Goal: Information Seeking & Learning: Learn about a topic

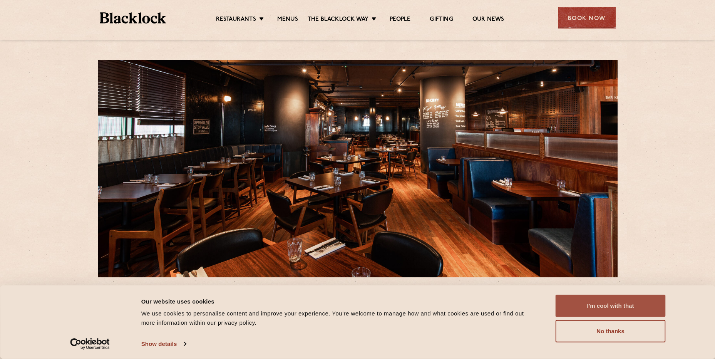
click at [626, 305] on button "I'm cool with that" at bounding box center [610, 305] width 110 height 22
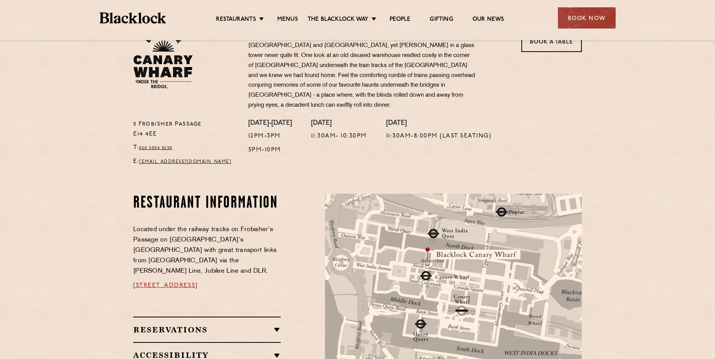
scroll to position [385, 0]
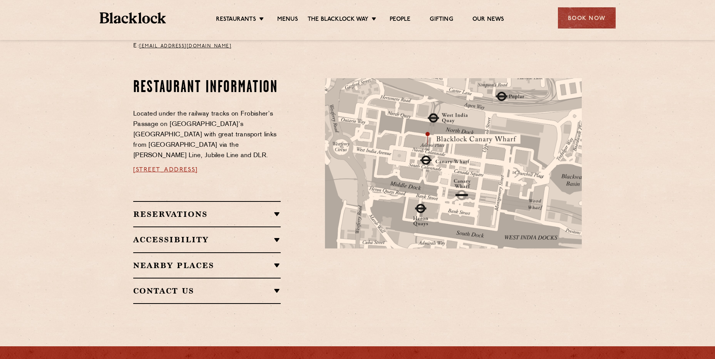
click at [274, 261] on h2 "Nearby Places" at bounding box center [206, 265] width 147 height 9
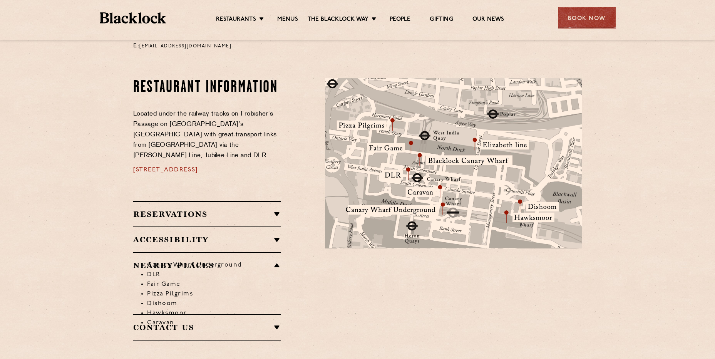
click at [274, 260] on li "Canary Wharf Underground" at bounding box center [214, 265] width 134 height 10
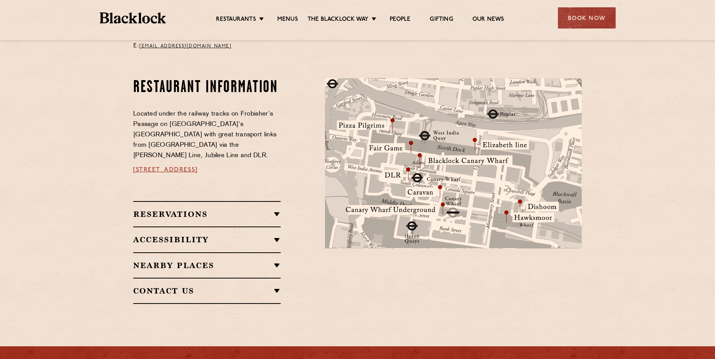
scroll to position [269, 0]
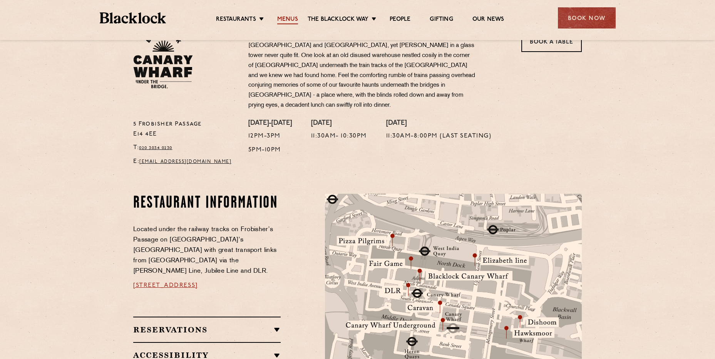
click at [287, 18] on link "Menus" at bounding box center [287, 20] width 21 height 8
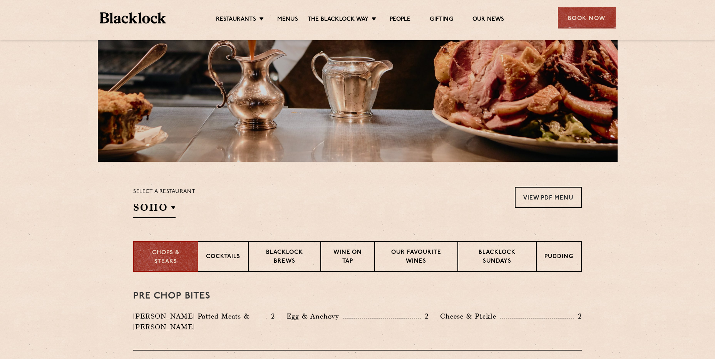
scroll to position [154, 0]
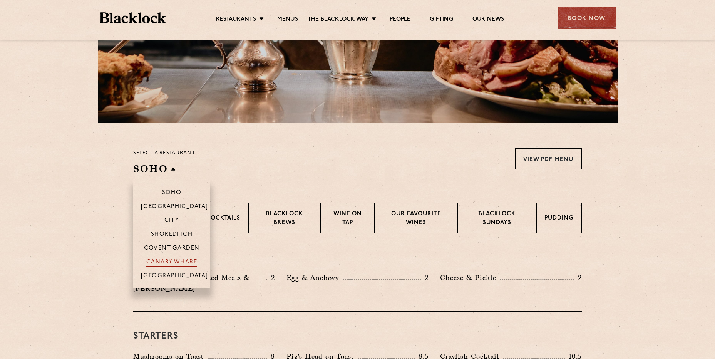
click at [171, 259] on p "Canary Wharf" at bounding box center [171, 263] width 51 height 8
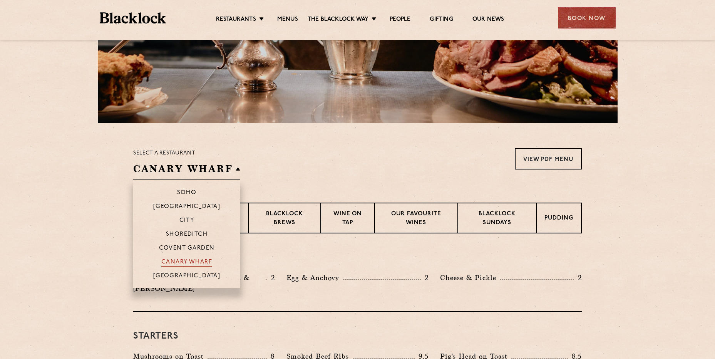
click at [171, 259] on p "Canary Wharf" at bounding box center [186, 263] width 51 height 8
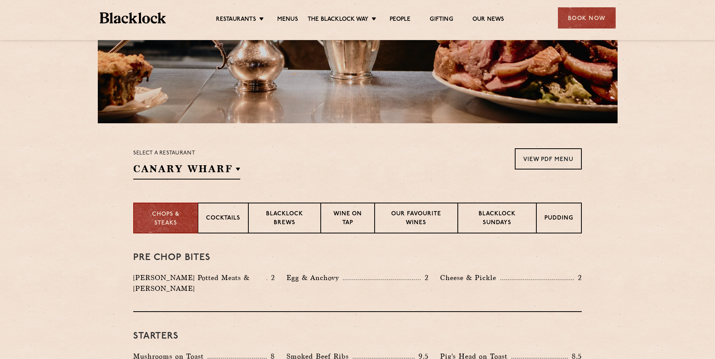
click at [643, 227] on section "Chops & Steaks Cocktails [PERSON_NAME] Brews Wine on Tap Our favourite wines [P…" at bounding box center [357, 217] width 715 height 31
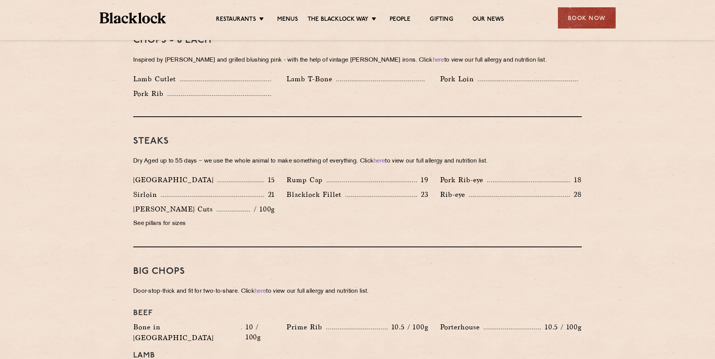
scroll to position [500, 0]
